Goal: Task Accomplishment & Management: Complete application form

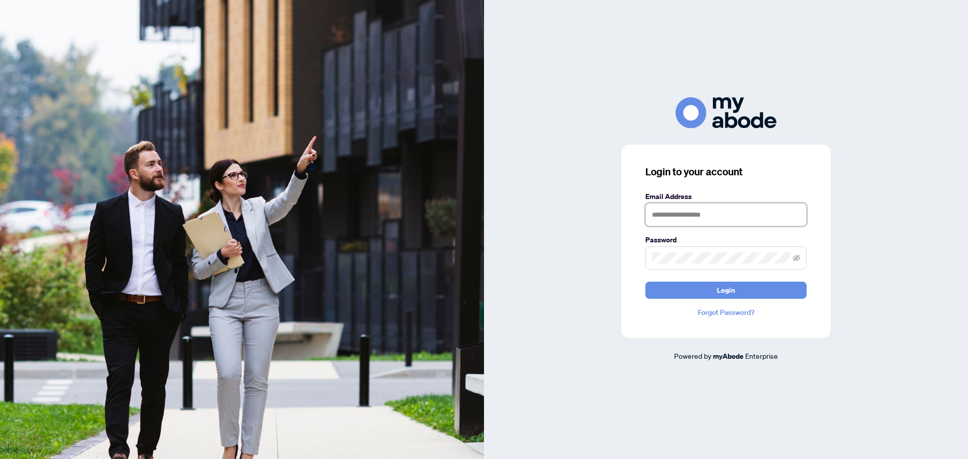
click at [686, 215] on input "text" at bounding box center [725, 214] width 161 height 23
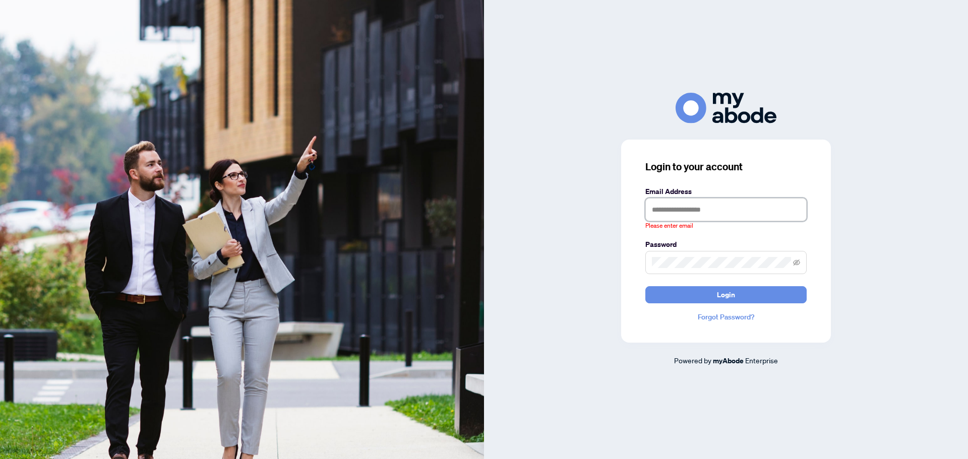
type input "**********"
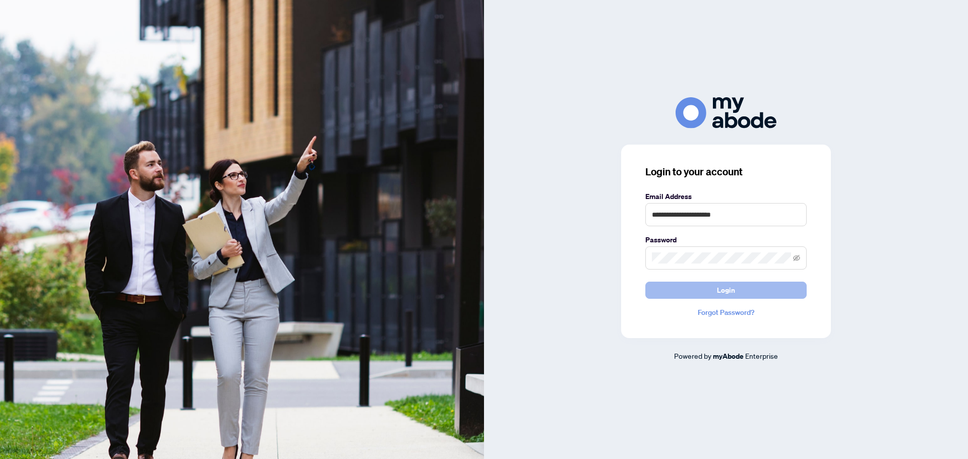
click at [768, 296] on button "Login" at bounding box center [725, 290] width 161 height 17
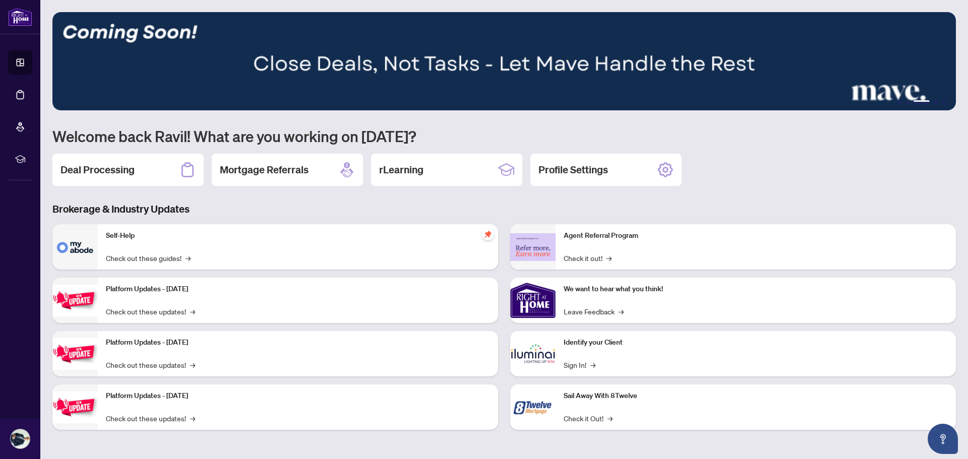
click at [125, 164] on h2 "Deal Processing" at bounding box center [97, 170] width 74 height 14
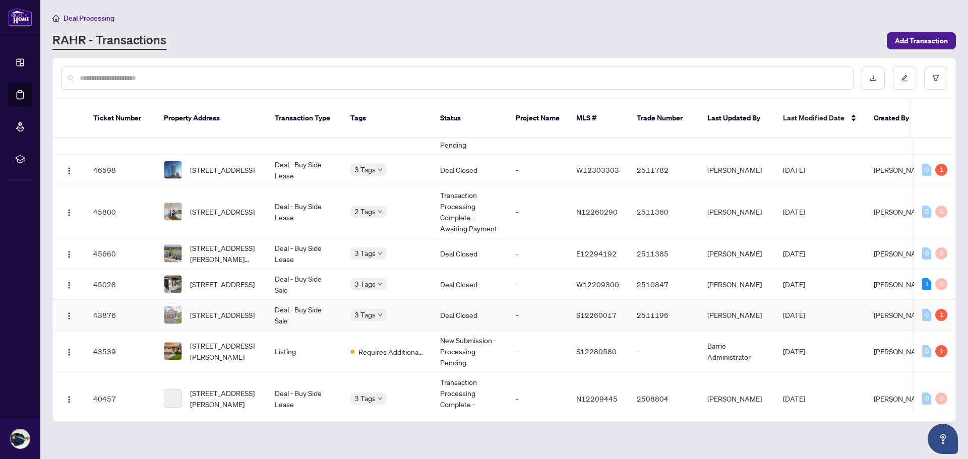
scroll to position [50, 0]
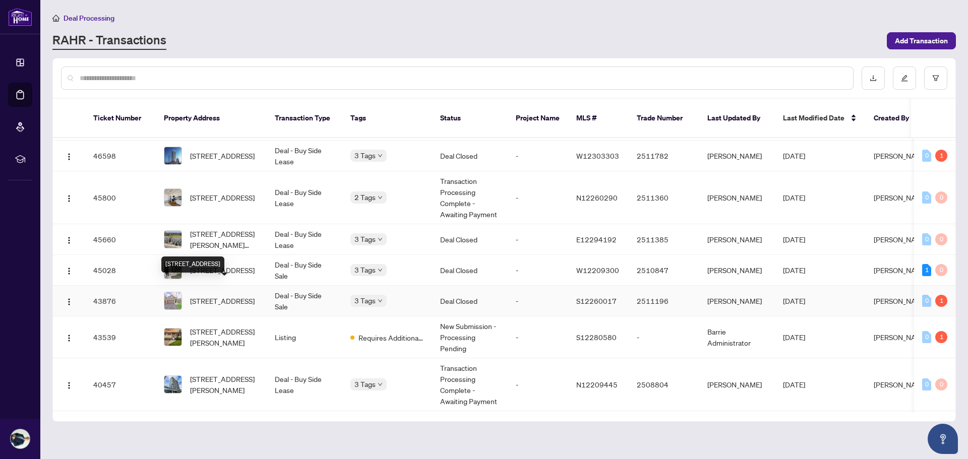
click at [231, 295] on span "20 PARISIAN Cres, Barrie, Ontario L4N 0Y9, Canada" at bounding box center [222, 300] width 65 height 11
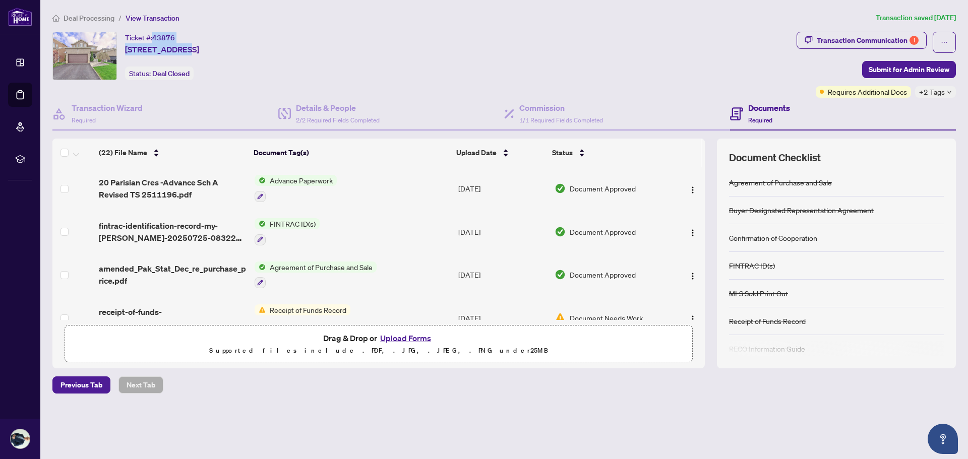
drag, startPoint x: 153, startPoint y: 40, endPoint x: 182, endPoint y: 37, distance: 29.8
click at [182, 37] on div "Ticket #: 43876 20 PARISIAN Cres, Barrie, Ontario L4N 0Y9, Canada" at bounding box center [162, 44] width 74 height 24
click at [334, 79] on div "Ticket #: 43876 20 PARISIAN Cres, Barrie, Ontario L4N 0Y9, Canada Status: Deal …" at bounding box center [422, 56] width 740 height 48
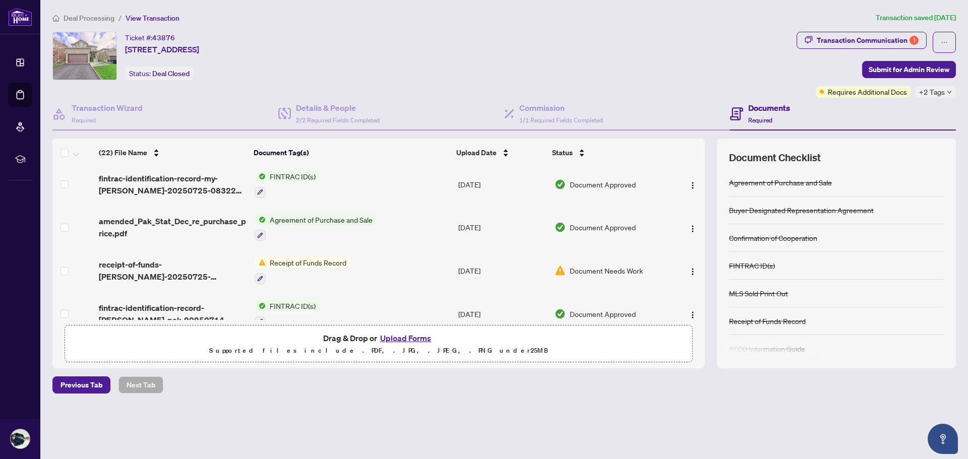
scroll to position [101, 0]
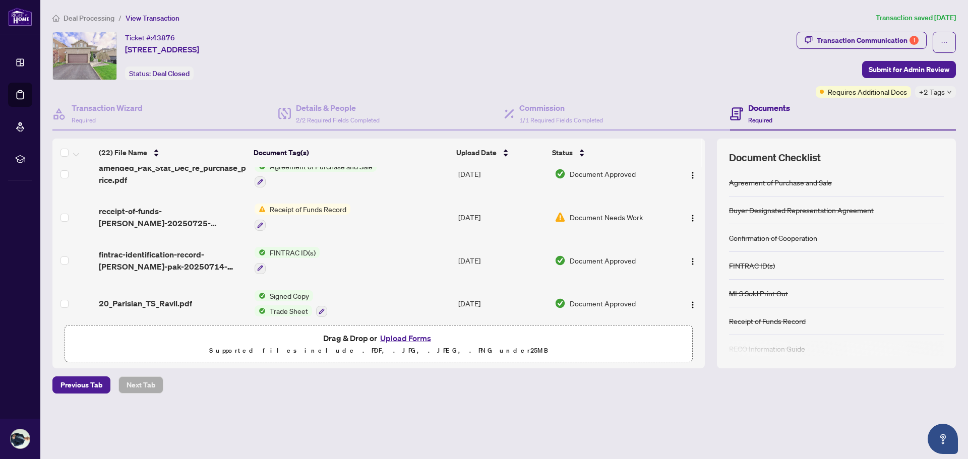
click at [326, 206] on span "Receipt of Funds Record" at bounding box center [308, 209] width 85 height 11
click at [617, 214] on span "Document Needs Work" at bounding box center [605, 217] width 73 height 11
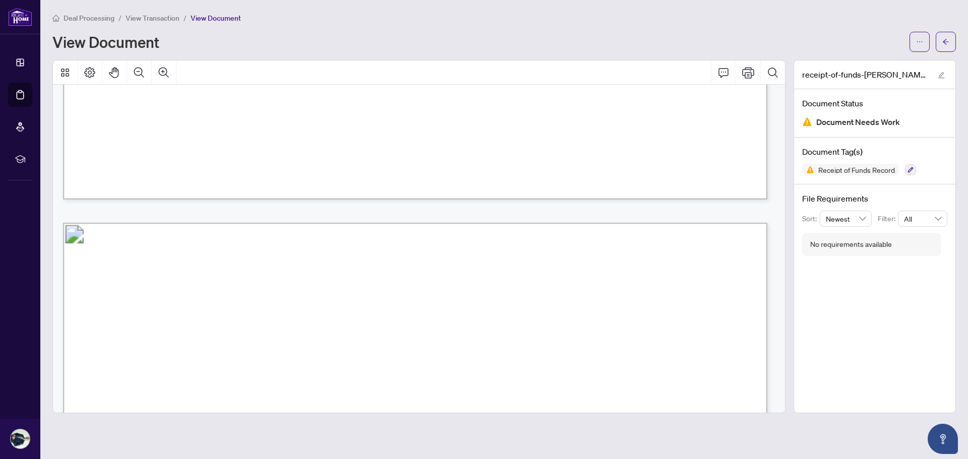
scroll to position [1159, 0]
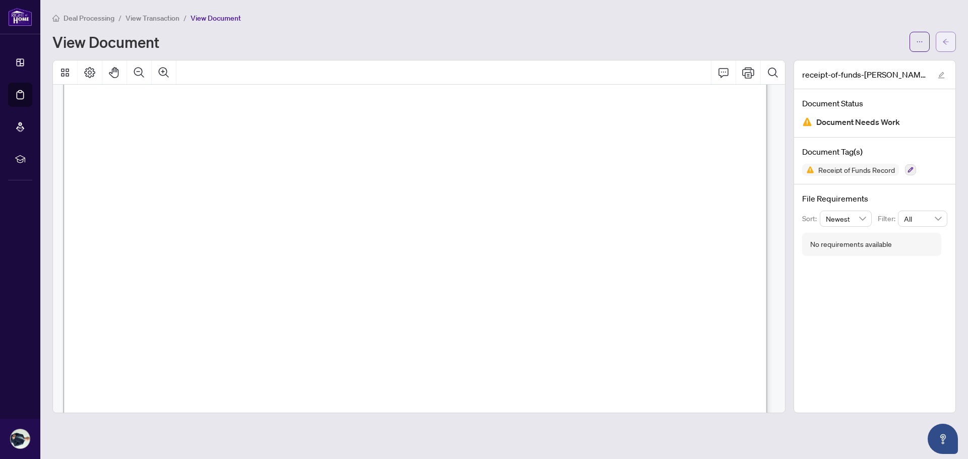
click at [948, 42] on icon "arrow-left" at bounding box center [945, 41] width 7 height 7
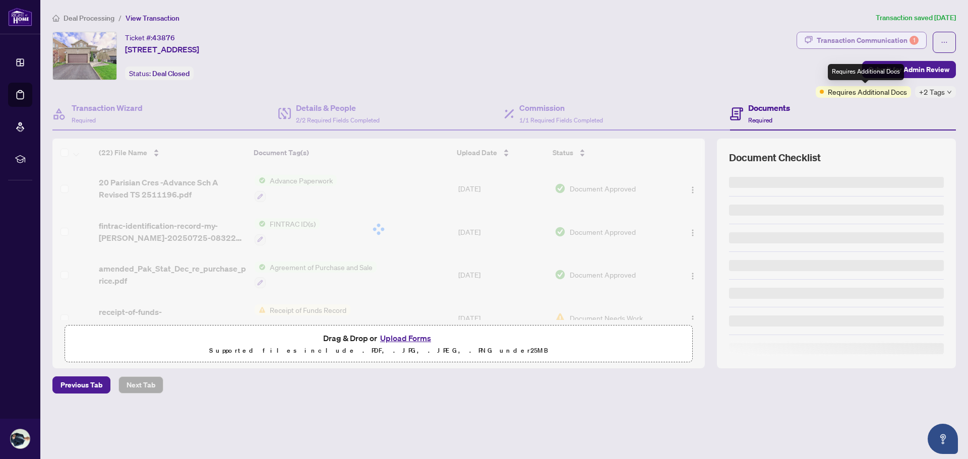
click at [864, 46] on div "Transaction Communication 1" at bounding box center [867, 40] width 102 height 16
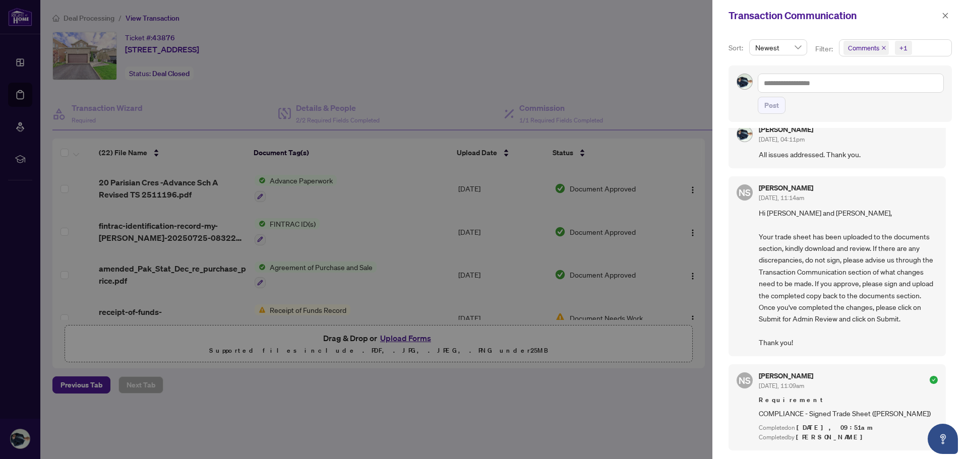
scroll to position [353, 0]
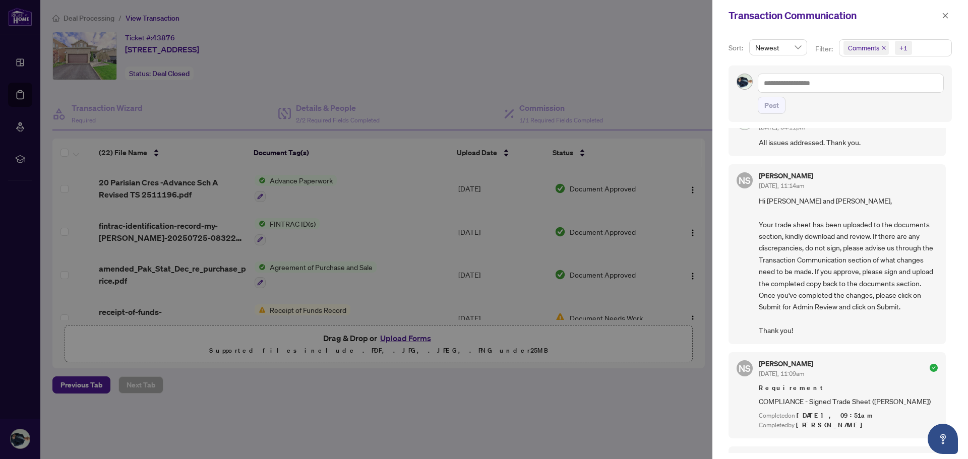
click at [135, 265] on div at bounding box center [484, 229] width 968 height 459
click at [226, 307] on div at bounding box center [484, 229] width 968 height 459
click at [508, 402] on div at bounding box center [484, 229] width 968 height 459
click at [519, 391] on div at bounding box center [484, 229] width 968 height 459
click at [943, 17] on icon "close" at bounding box center [944, 15] width 7 height 7
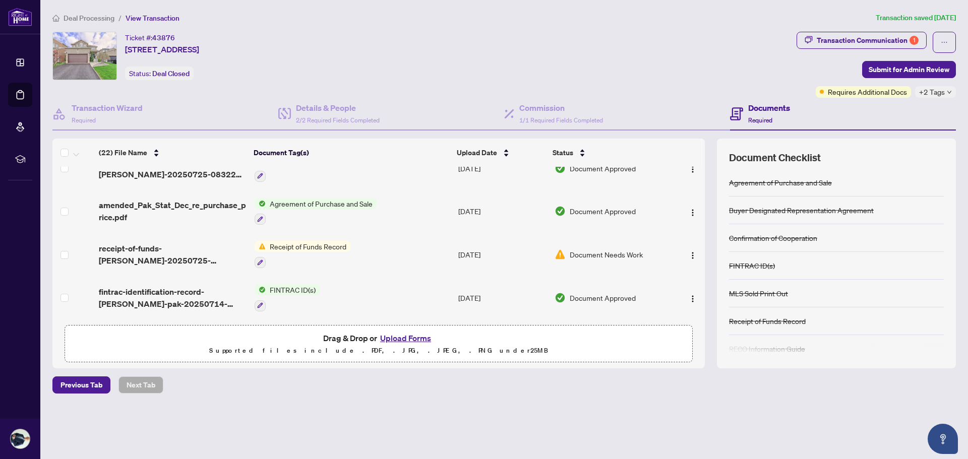
scroll to position [101, 0]
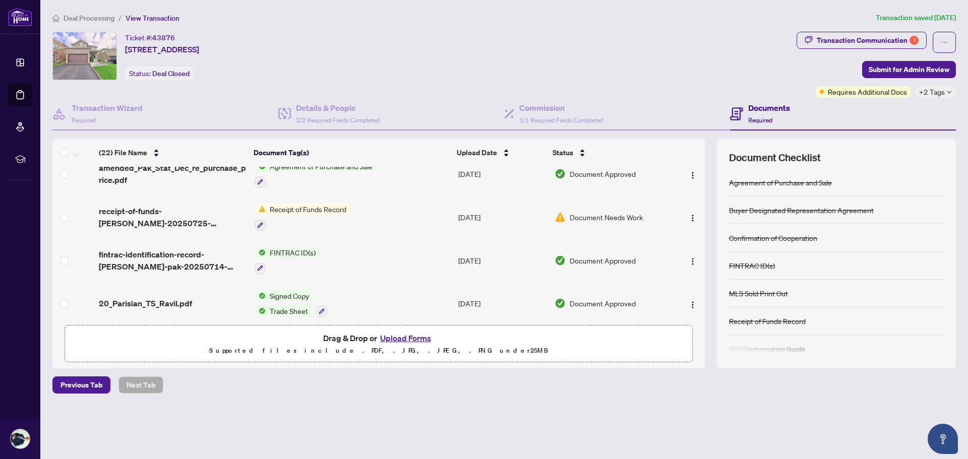
click at [321, 206] on span "Receipt of Funds Record" at bounding box center [308, 209] width 85 height 11
click at [402, 337] on button "Upload Forms" at bounding box center [405, 338] width 57 height 13
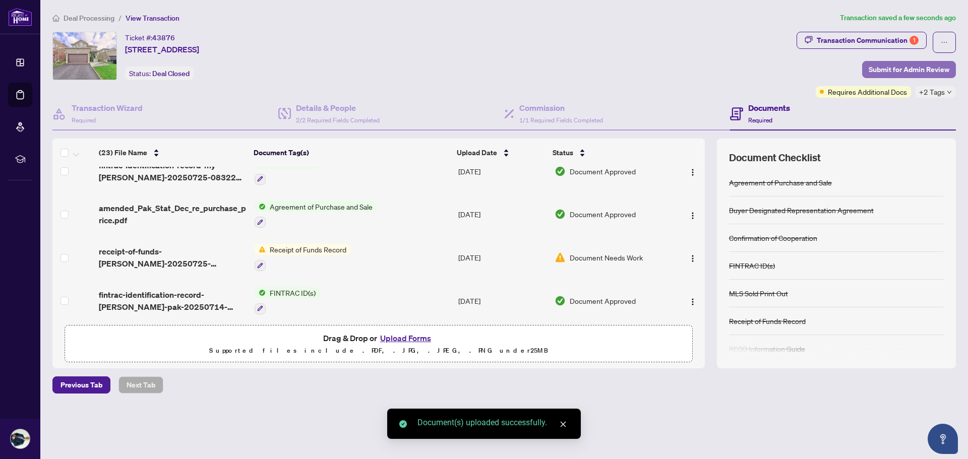
click at [908, 67] on span "Submit for Admin Review" at bounding box center [908, 69] width 81 height 16
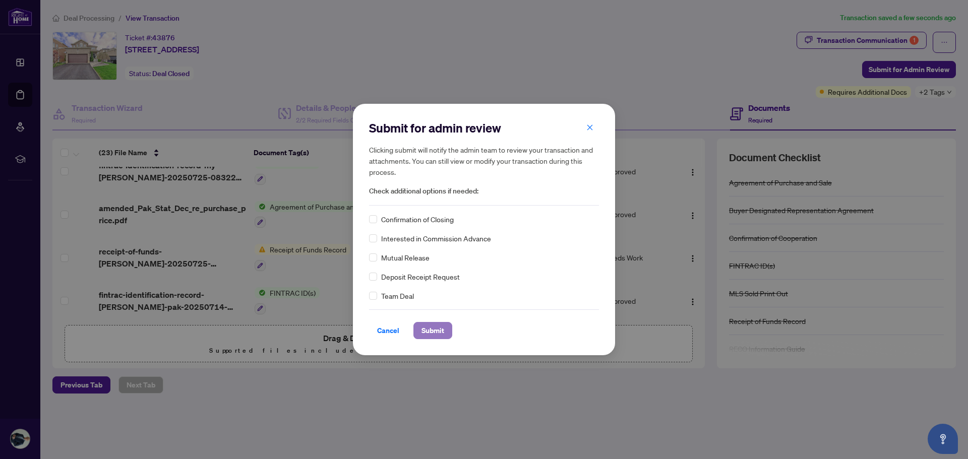
click at [429, 331] on span "Submit" at bounding box center [432, 331] width 23 height 16
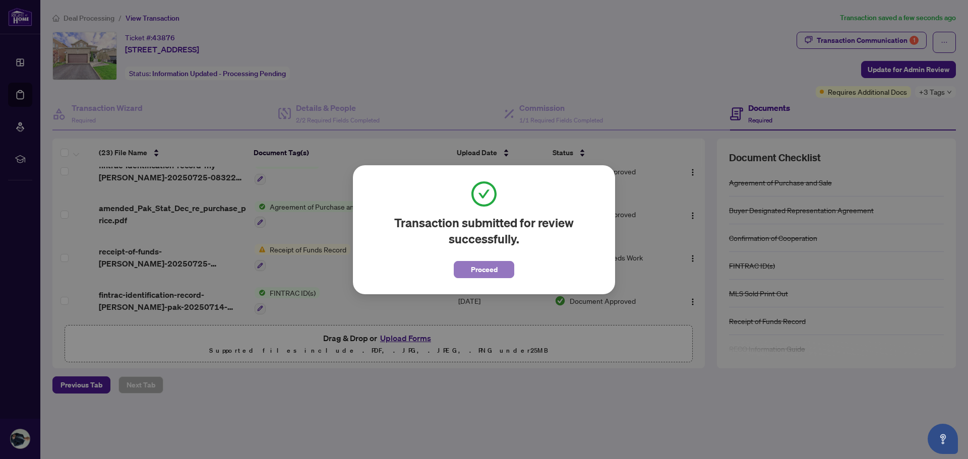
click at [484, 269] on span "Proceed" at bounding box center [484, 270] width 27 height 16
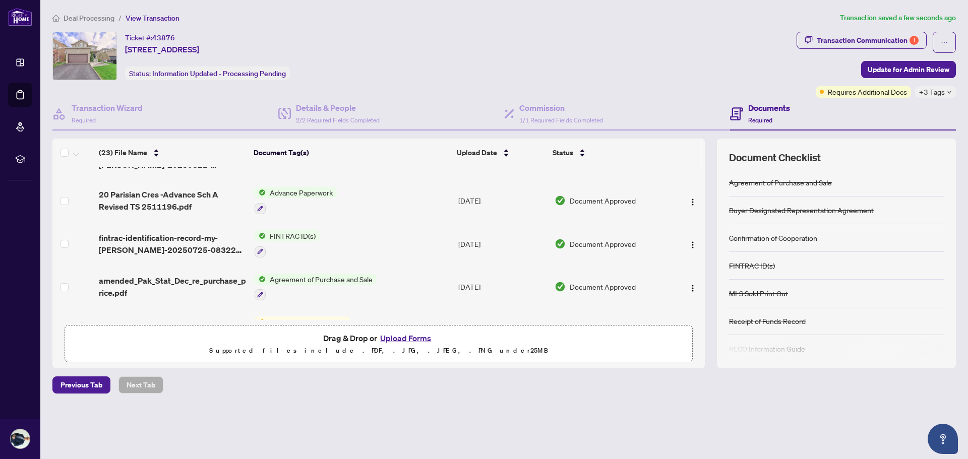
scroll to position [0, 0]
